Goal: Transaction & Acquisition: Download file/media

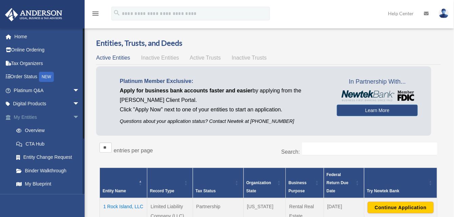
click at [73, 118] on span "arrow_drop_down" at bounding box center [80, 117] width 14 height 14
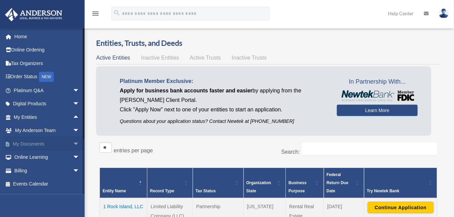
click at [36, 143] on link "My Documents arrow_drop_down" at bounding box center [47, 144] width 85 height 14
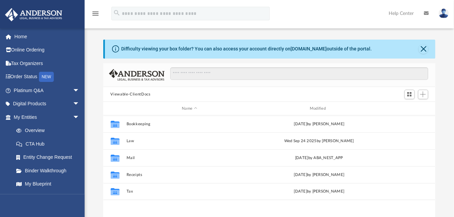
scroll to position [148, 327]
drag, startPoint x: 246, startPoint y: 77, endPoint x: 98, endPoint y: 85, distance: 148.9
click at [98, 85] on div "Difficulty viewing your box folder? You can also access your account directly o…" at bounding box center [270, 148] width 370 height 216
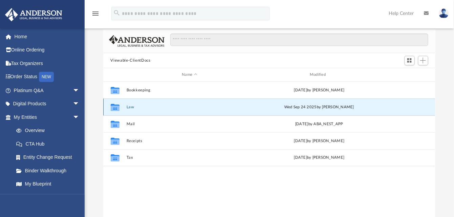
click at [126, 108] on button "Law" at bounding box center [189, 107] width 127 height 4
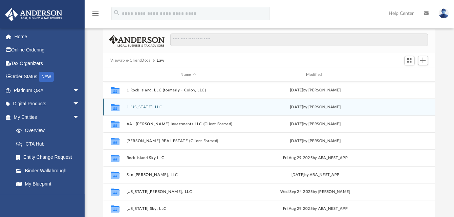
click at [115, 106] on icon "grid" at bounding box center [114, 108] width 9 height 5
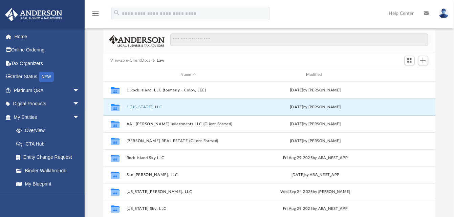
drag, startPoint x: 115, startPoint y: 106, endPoint x: 94, endPoint y: 59, distance: 51.1
click at [94, 59] on div "Difficulty viewing your box folder? You can also access your account directly o…" at bounding box center [270, 114] width 370 height 216
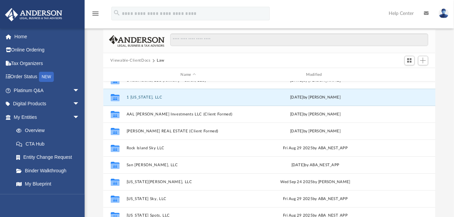
scroll to position [12, 0]
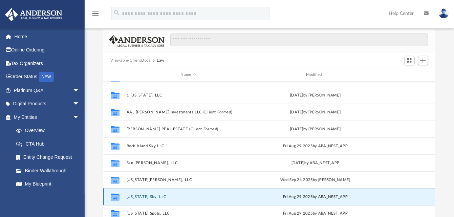
click at [158, 195] on button "[US_STATE] Sky, LLC" at bounding box center [188, 197] width 124 height 4
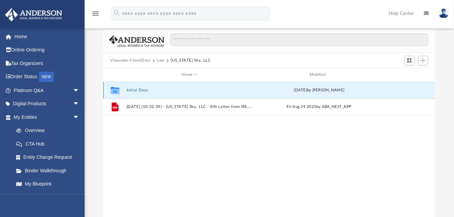
click at [131, 89] on button "Initial Docs" at bounding box center [189, 90] width 127 height 4
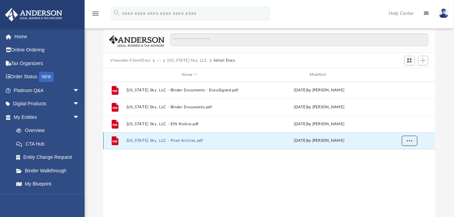
click at [412, 142] on button "More options" at bounding box center [410, 141] width 16 height 10
click at [404, 166] on li "Download" at bounding box center [403, 165] width 20 height 7
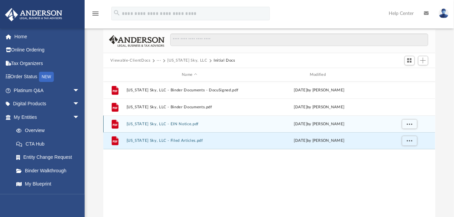
click at [184, 124] on button "Virginia Sky, LLC - EIN Notice.pdf" at bounding box center [189, 124] width 127 height 4
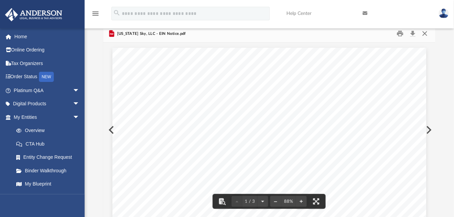
click at [426, 33] on button "Close" at bounding box center [425, 33] width 12 height 11
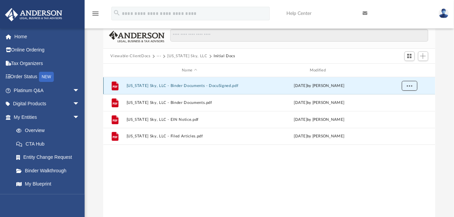
click at [410, 85] on span "More options" at bounding box center [409, 86] width 5 height 4
click at [401, 111] on li "Download" at bounding box center [403, 110] width 20 height 7
click at [188, 56] on button "[US_STATE] Sky, LLC" at bounding box center [187, 56] width 40 height 6
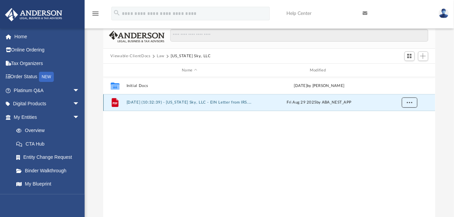
click at [410, 103] on span "More options" at bounding box center [409, 103] width 5 height 4
click at [404, 127] on li "Download" at bounding box center [403, 126] width 20 height 7
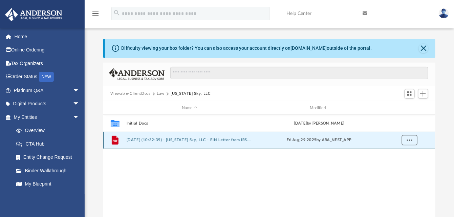
scroll to position [0, 0]
click at [423, 47] on button "Close" at bounding box center [423, 48] width 9 height 9
